Goal: Contribute content: Contribute content

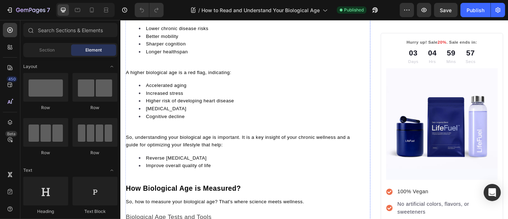
scroll to position [741, 0]
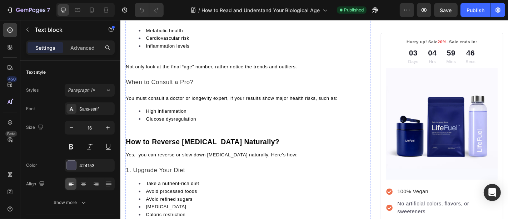
scroll to position [1760, 0]
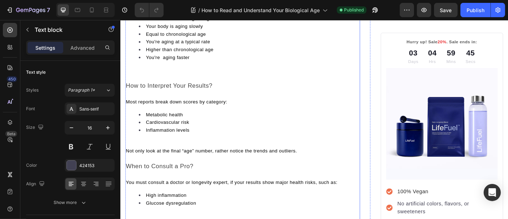
click at [174, 71] on p at bounding box center [255, 75] width 258 height 9
click at [174, 71] on p "Rich Text Editor. Editing area: main" at bounding box center [255, 75] width 258 height 9
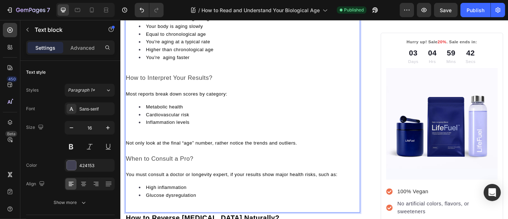
click at [174, 73] on p "Rich Text Editor. Editing area: main" at bounding box center [255, 75] width 258 height 9
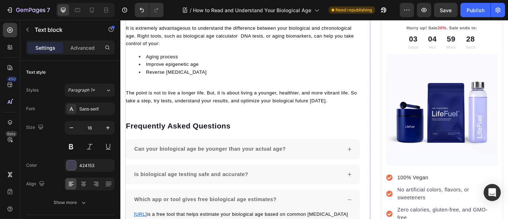
scroll to position [2381, 0]
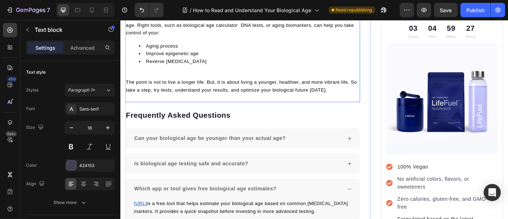
click at [354, 95] on p "The point is not to live a longer life. But, it is about living a younger, heal…" at bounding box center [255, 92] width 258 height 17
click at [307, 53] on li "Improve epigenetic age" at bounding box center [262, 57] width 244 height 9
drag, startPoint x: 307, startPoint y: 52, endPoint x: 191, endPoint y: 100, distance: 125.5
click at [191, 100] on div "It is extremely advantageous to understand the difference between your biologic…" at bounding box center [255, 60] width 260 height 102
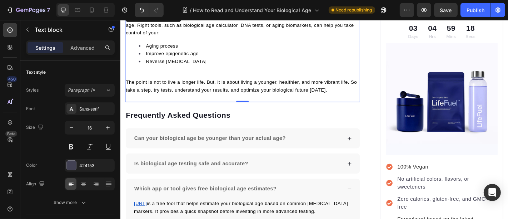
scroll to position [2288, 0]
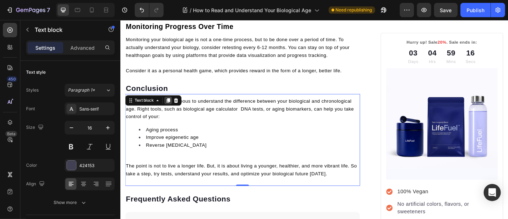
click at [171, 106] on icon at bounding box center [173, 109] width 6 height 6
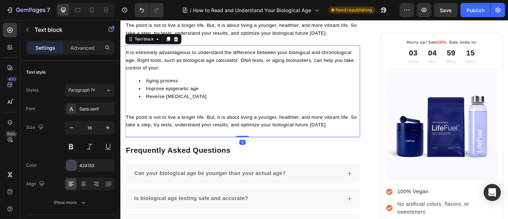
scroll to position [2444, 0]
click at [202, 84] on li "Aging process" at bounding box center [262, 86] width 244 height 9
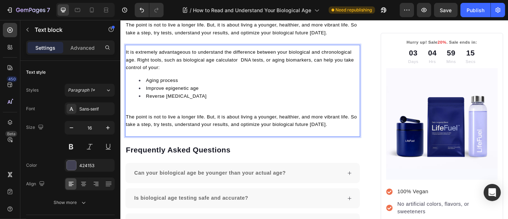
click at [202, 84] on li "Aging process" at bounding box center [262, 86] width 244 height 9
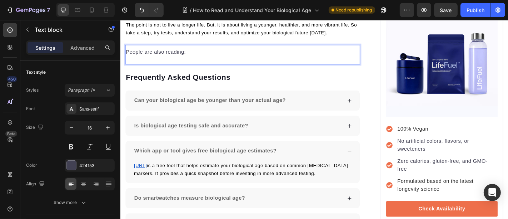
click at [170, 51] on p "People are also reading:" at bounding box center [255, 55] width 258 height 9
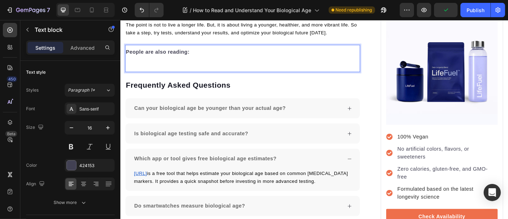
click at [155, 62] on p "Rich Text Editor. Editing area: main" at bounding box center [255, 63] width 258 height 9
click at [149, 64] on p "Rich Text Editor. Editing area: main" at bounding box center [255, 63] width 258 height 9
click at [142, 59] on p "Rich Text Editor. Editing area: main" at bounding box center [255, 63] width 258 height 9
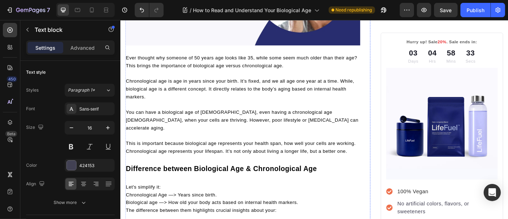
scroll to position [220, 0]
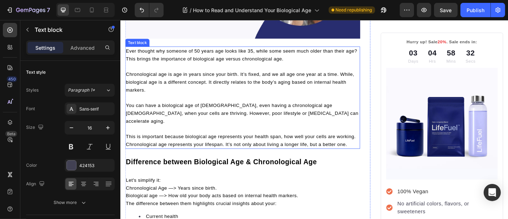
click at [203, 85] on span "Chronological age is age in years since your birth. It’s fixed, and we all age …" at bounding box center [252, 88] width 253 height 23
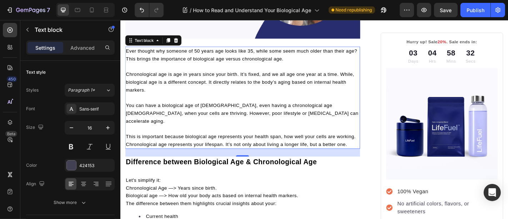
click at [203, 85] on span "Chronological age is age in years since your birth. It’s fixed, and we all age …" at bounding box center [252, 88] width 253 height 23
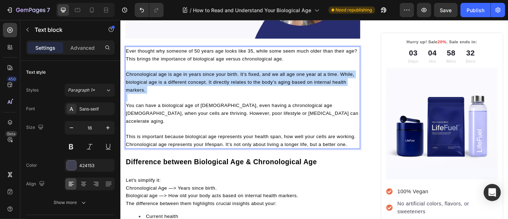
click at [203, 85] on span "Chronological age is age in years since your birth. It’s fixed, and we all age …" at bounding box center [252, 88] width 253 height 23
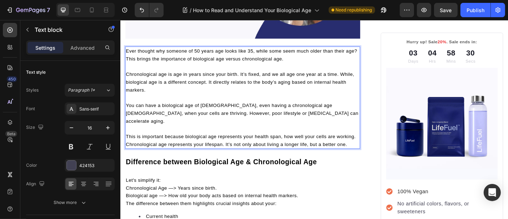
click at [202, 111] on span "You can have a biological age of [DEMOGRAPHIC_DATA], even having a chronologica…" at bounding box center [254, 122] width 257 height 23
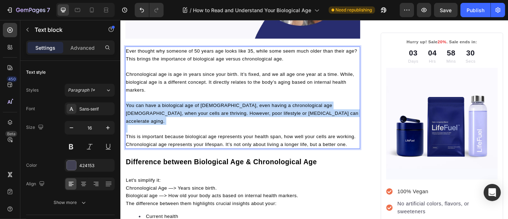
click at [202, 111] on span "You can have a biological age of [DEMOGRAPHIC_DATA], even having a chronologica…" at bounding box center [254, 122] width 257 height 23
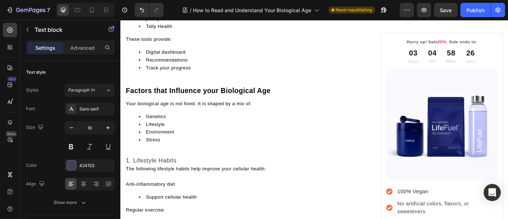
scroll to position [1054, 0]
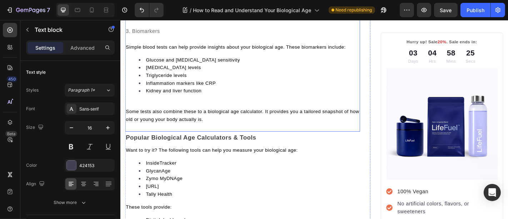
click at [168, 108] on p at bounding box center [255, 112] width 258 height 9
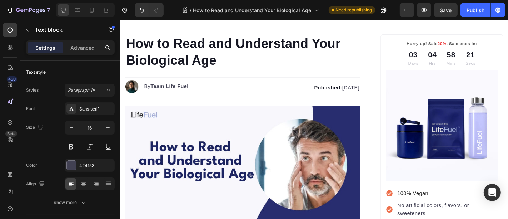
scroll to position [0, 0]
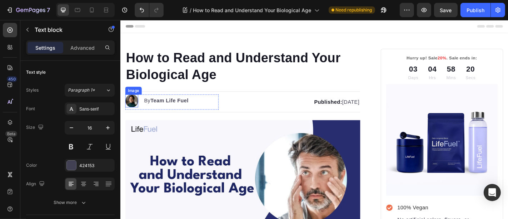
click at [132, 108] on img at bounding box center [132, 109] width 14 height 14
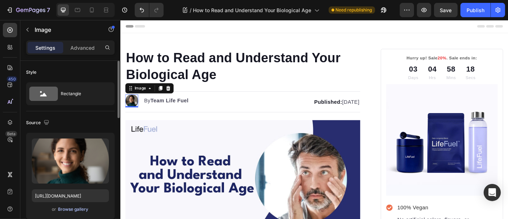
click at [64, 206] on div "Browse gallery" at bounding box center [73, 209] width 30 height 6
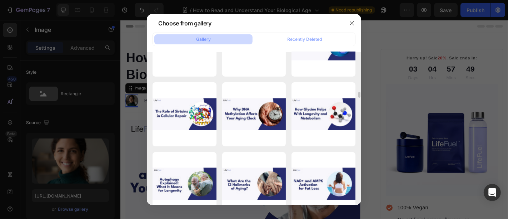
scroll to position [834, 0]
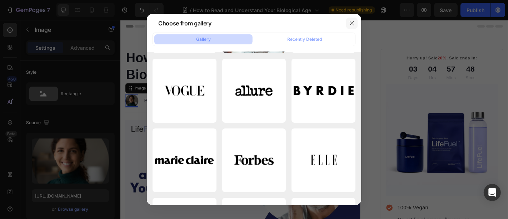
click at [352, 24] on icon "button" at bounding box center [352, 23] width 4 height 4
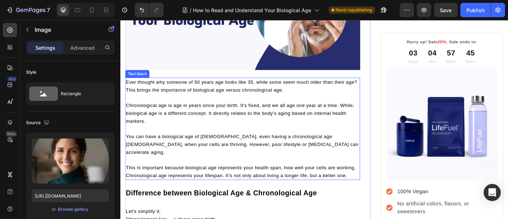
scroll to position [0, 0]
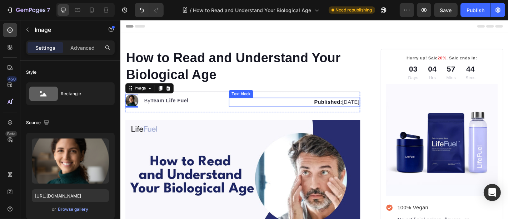
click at [334, 109] on strong "Published:" at bounding box center [349, 110] width 31 height 6
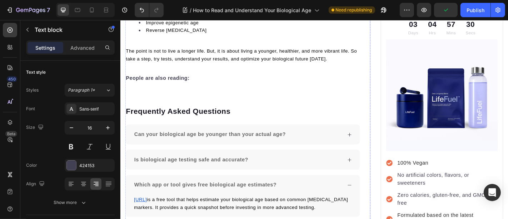
scroll to position [2317, 0]
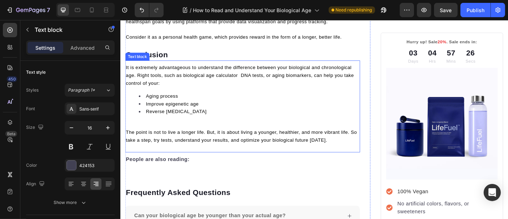
click at [186, 134] on p "Rich Text Editor. Editing area: main" at bounding box center [255, 135] width 258 height 9
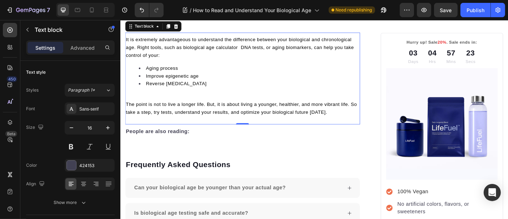
scroll to position [2348, 0]
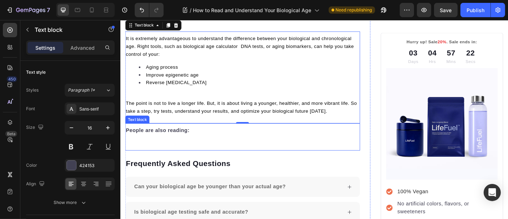
click at [182, 146] on p "Rich Text Editor. Editing area: main" at bounding box center [255, 150] width 258 height 9
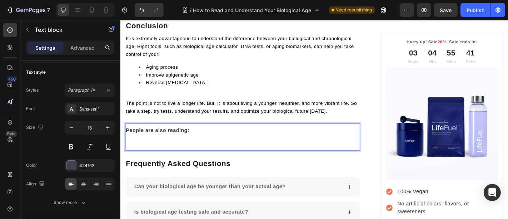
click at [155, 149] on p "Rich Text Editor. Editing area: main" at bounding box center [255, 150] width 258 height 9
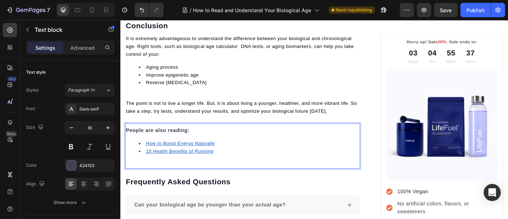
click at [149, 173] on div "People are also reading: How to Boost Energy Naturally 10 Health Benefits of Ru…" at bounding box center [255, 159] width 260 height 50
click at [158, 146] on div "People are also reading: How to Boost Energy Naturally 10 Health Benefits of Ru…" at bounding box center [255, 156] width 260 height 39
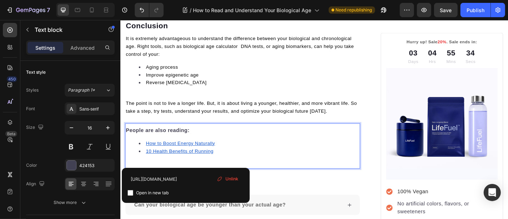
click at [144, 160] on li "10 Health Benefits of Running" at bounding box center [262, 164] width 244 height 9
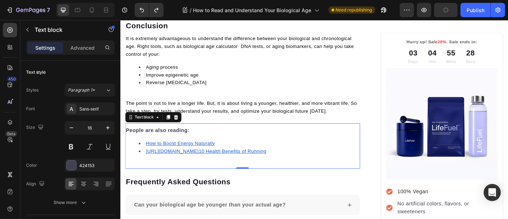
click at [177, 169] on li "[URL][DOMAIN_NAME] ⁠⁠⁠⁠⁠⁠⁠ 10 Health Benefits of Running" at bounding box center [262, 164] width 244 height 9
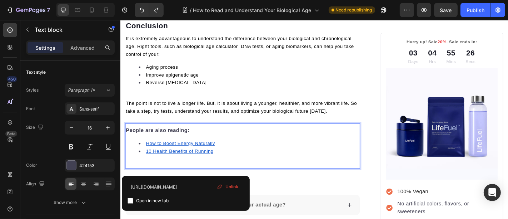
click at [151, 162] on u "10 Health Benefits of Running" at bounding box center [185, 165] width 75 height 6
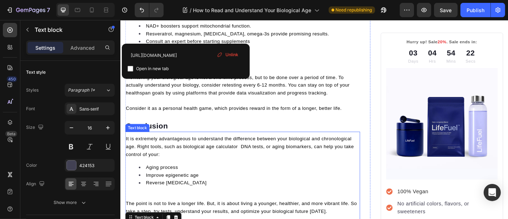
scroll to position [2317, 0]
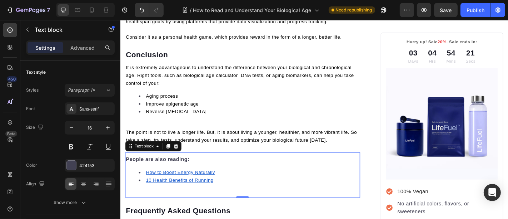
click at [234, 193] on li "10 Health Benefits of Running" at bounding box center [262, 196] width 244 height 9
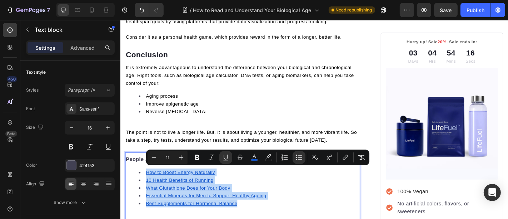
drag, startPoint x: 252, startPoint y: 220, endPoint x: 148, endPoint y: 186, distance: 109.6
click at [148, 186] on ul "How to Boost Energy Naturally 10 Health Benefits of Running What Glutathione Do…" at bounding box center [255, 205] width 258 height 43
click at [160, 120] on span "Reverse [MEDICAL_DATA]" at bounding box center [181, 121] width 67 height 6
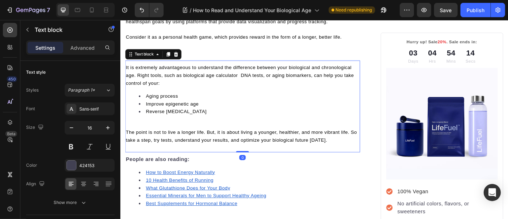
click at [195, 123] on div "It is extremely advantageous to understand the difference between your biologic…" at bounding box center [255, 112] width 260 height 90
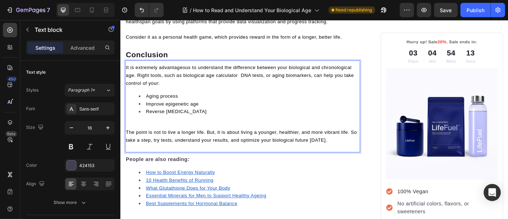
click at [180, 102] on span "Aging process" at bounding box center [165, 104] width 35 height 6
click at [171, 99] on li "Aging process" at bounding box center [262, 103] width 244 height 9
click at [213, 131] on p "Rich Text Editor. Editing area: main" at bounding box center [255, 135] width 258 height 9
click at [214, 117] on li "Reverse [MEDICAL_DATA]" at bounding box center [262, 121] width 244 height 9
click at [165, 80] on span "It is extremely advantageous to understand the difference between your biologic…" at bounding box center [252, 80] width 252 height 23
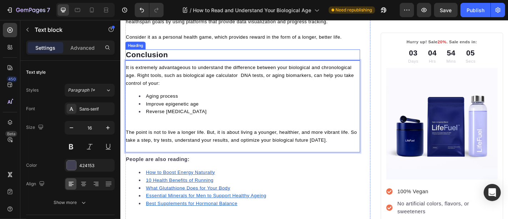
click at [168, 57] on p "Conclusion" at bounding box center [255, 58] width 258 height 11
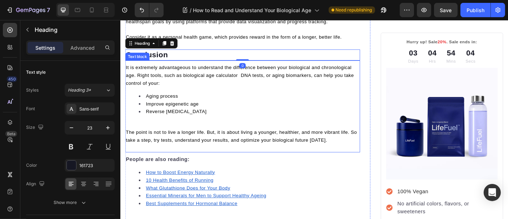
click at [174, 87] on p "It is extremely advantageous to understand the difference between your biologic…" at bounding box center [255, 81] width 258 height 26
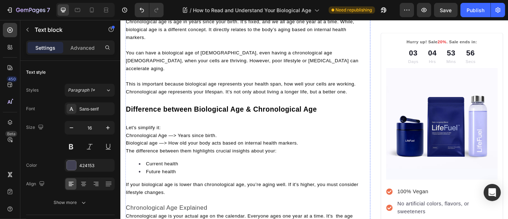
scroll to position [0, 0]
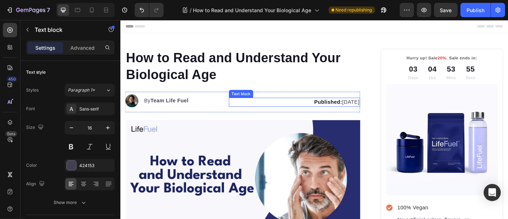
click at [349, 110] on p "Published: [DATE]" at bounding box center [312, 110] width 143 height 9
click at [334, 107] on strong "Published:" at bounding box center [349, 110] width 31 height 6
click at [361, 109] on p "Updated: [DATE]" at bounding box center [312, 110] width 143 height 9
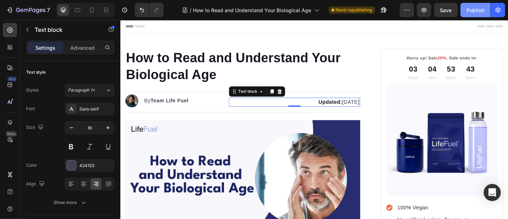
click at [481, 7] on div "Publish" at bounding box center [476, 10] width 18 height 8
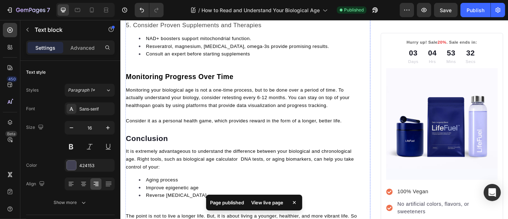
scroll to position [2317, 0]
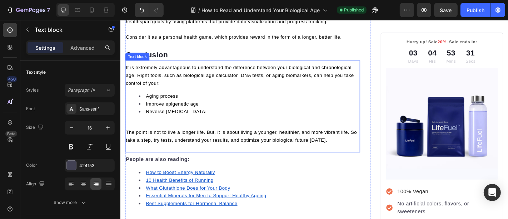
click at [182, 101] on span "Aging process" at bounding box center [165, 104] width 35 height 6
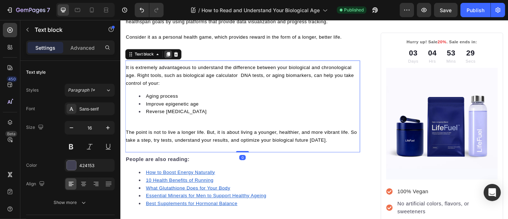
click at [172, 56] on icon at bounding box center [173, 57] width 4 height 5
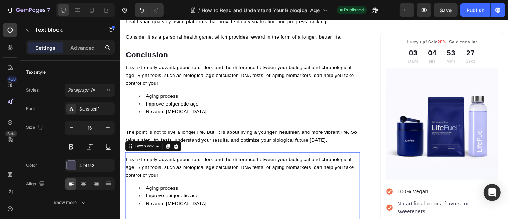
click at [202, 177] on span "It is extremely advantageous to understand the difference between your biologic…" at bounding box center [252, 182] width 252 height 23
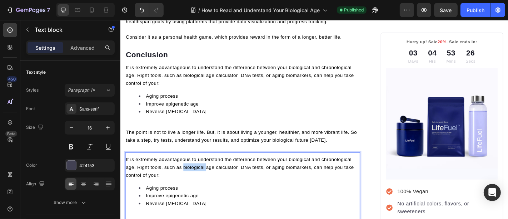
click at [202, 177] on span "It is extremely advantageous to understand the difference between your biologic…" at bounding box center [252, 182] width 252 height 23
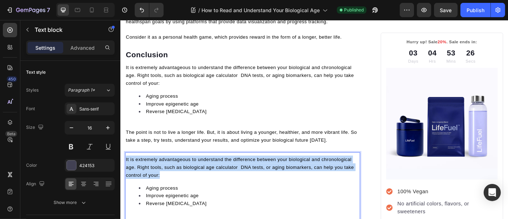
click at [202, 177] on span "It is extremely advantageous to understand the difference between your biologic…" at bounding box center [252, 182] width 252 height 23
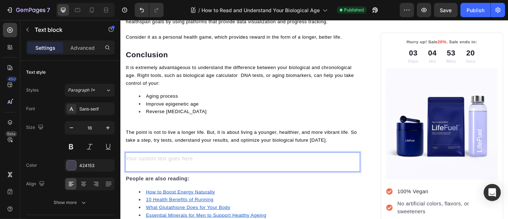
click at [219, 171] on div "Rich Text Editor. Editing area: main" at bounding box center [255, 174] width 260 height 10
click at [233, 150] on span "The point is not to live a longer life. But, it is about living a younger, heal…" at bounding box center [254, 148] width 256 height 14
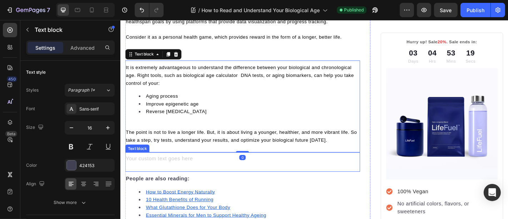
click at [226, 177] on div "Text block" at bounding box center [255, 176] width 260 height 21
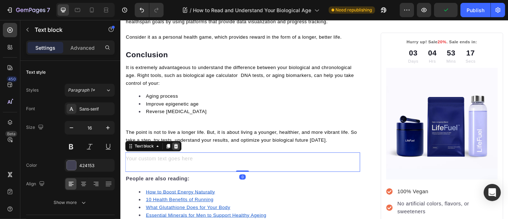
click at [179, 157] on icon at bounding box center [182, 159] width 6 height 6
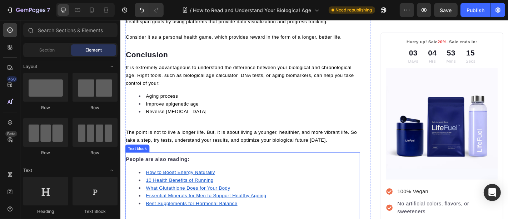
click at [149, 172] on strong "People are also reading:" at bounding box center [161, 174] width 70 height 6
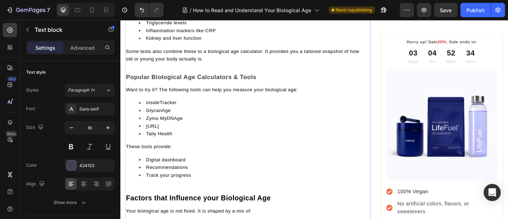
scroll to position [927, 0]
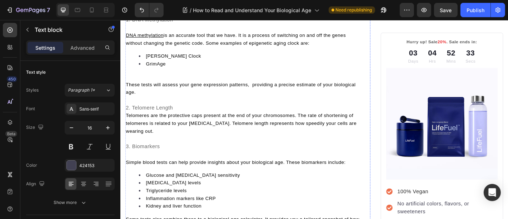
click at [225, 121] on p "Telomeres are the protective caps present at the end of your chromosomes. The r…" at bounding box center [255, 134] width 258 height 26
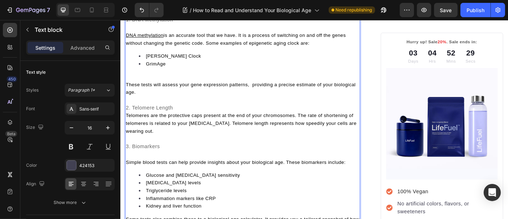
click at [229, 128] on p "Telomeres are the protective caps present at the end of your chromosomes. The r…" at bounding box center [255, 134] width 258 height 26
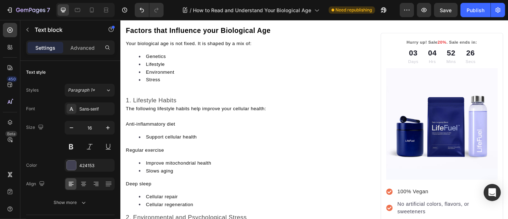
scroll to position [1205, 0]
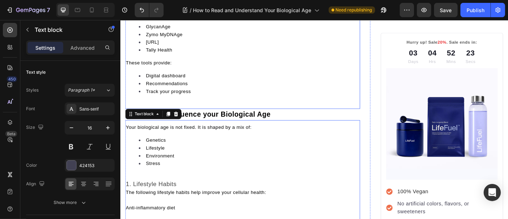
click at [209, 79] on li "Digital dashboard" at bounding box center [262, 81] width 244 height 9
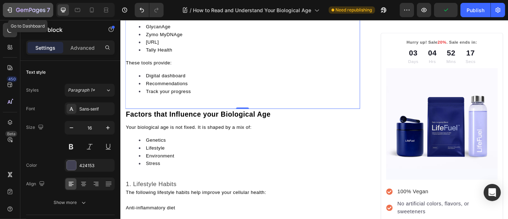
click at [13, 12] on div "7" at bounding box center [28, 10] width 44 height 9
